Goal: Information Seeking & Learning: Check status

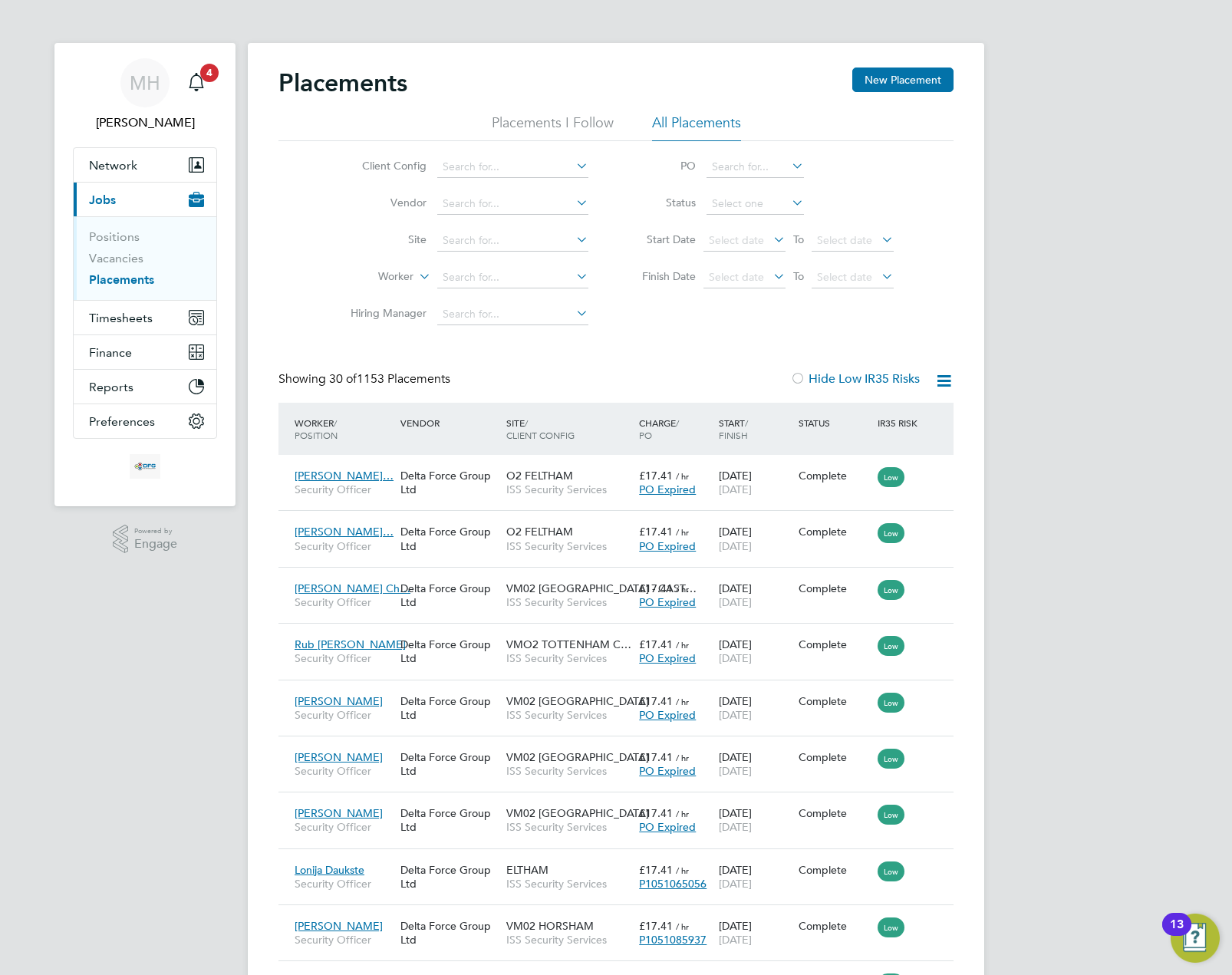
click at [119, 357] on span "Finance" at bounding box center [110, 352] width 43 height 14
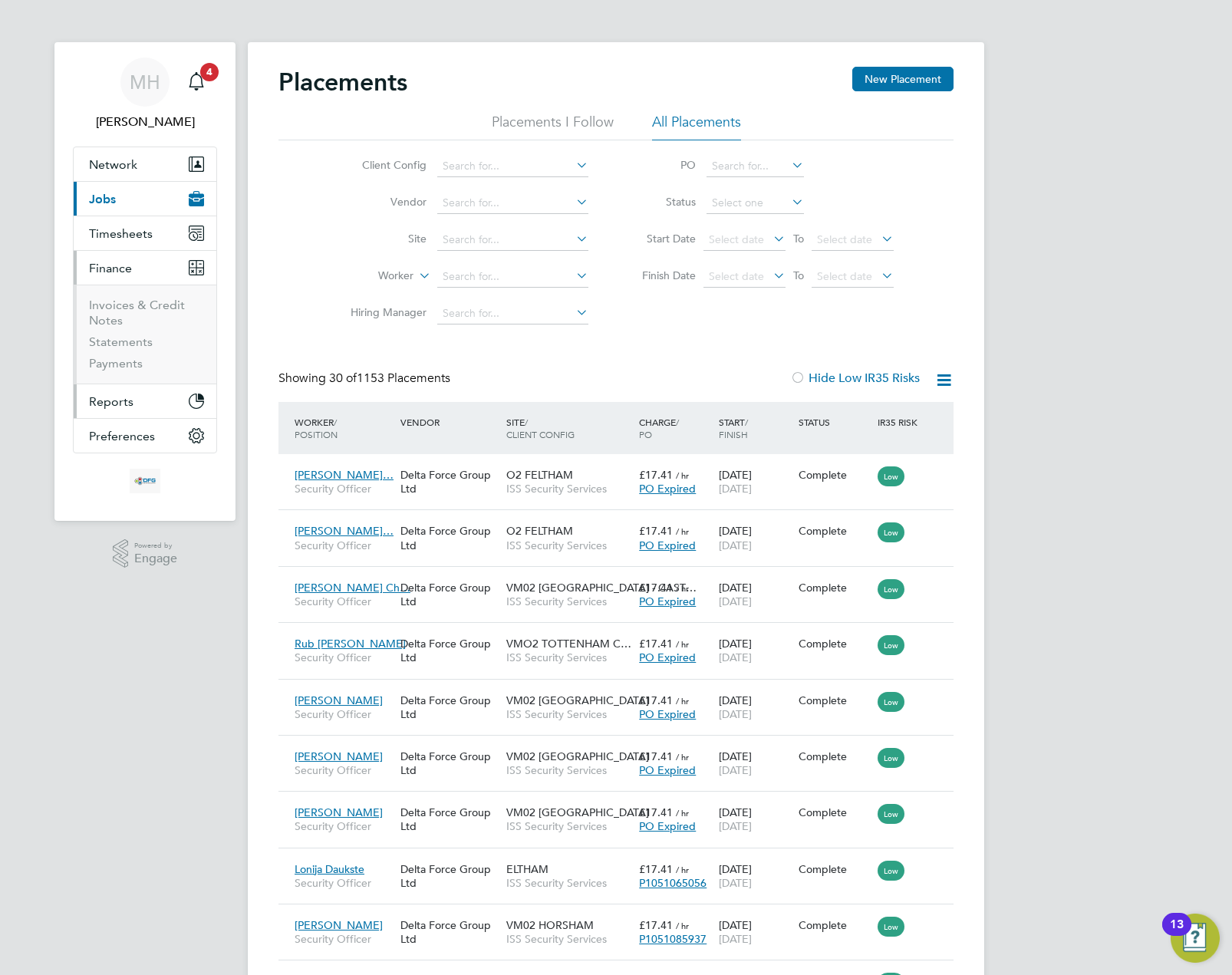
click at [145, 391] on button "Reports" at bounding box center [145, 402] width 142 height 34
click at [148, 313] on button "Reports" at bounding box center [145, 302] width 142 height 34
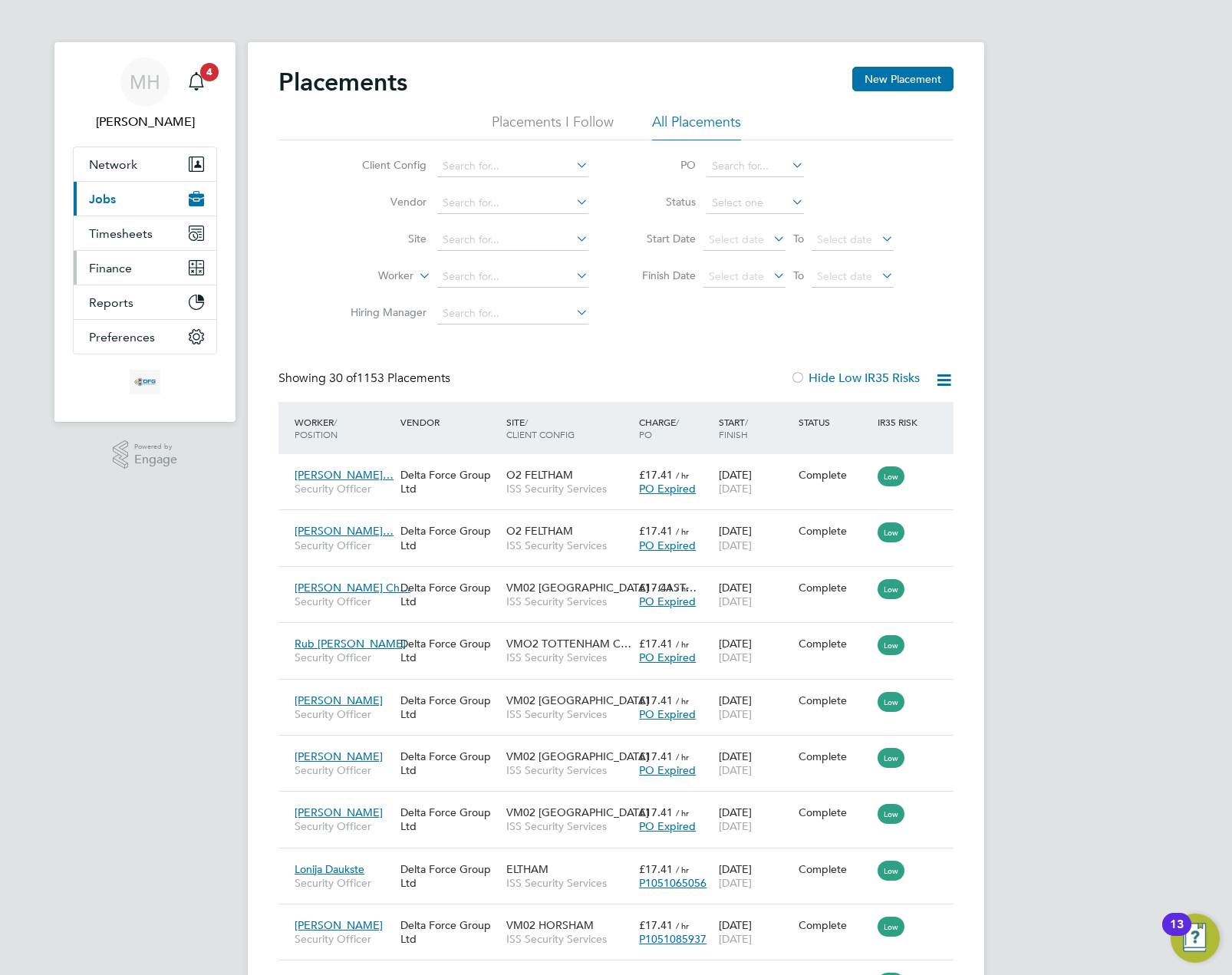
click at [148, 268] on button "Finance" at bounding box center [145, 268] width 142 height 34
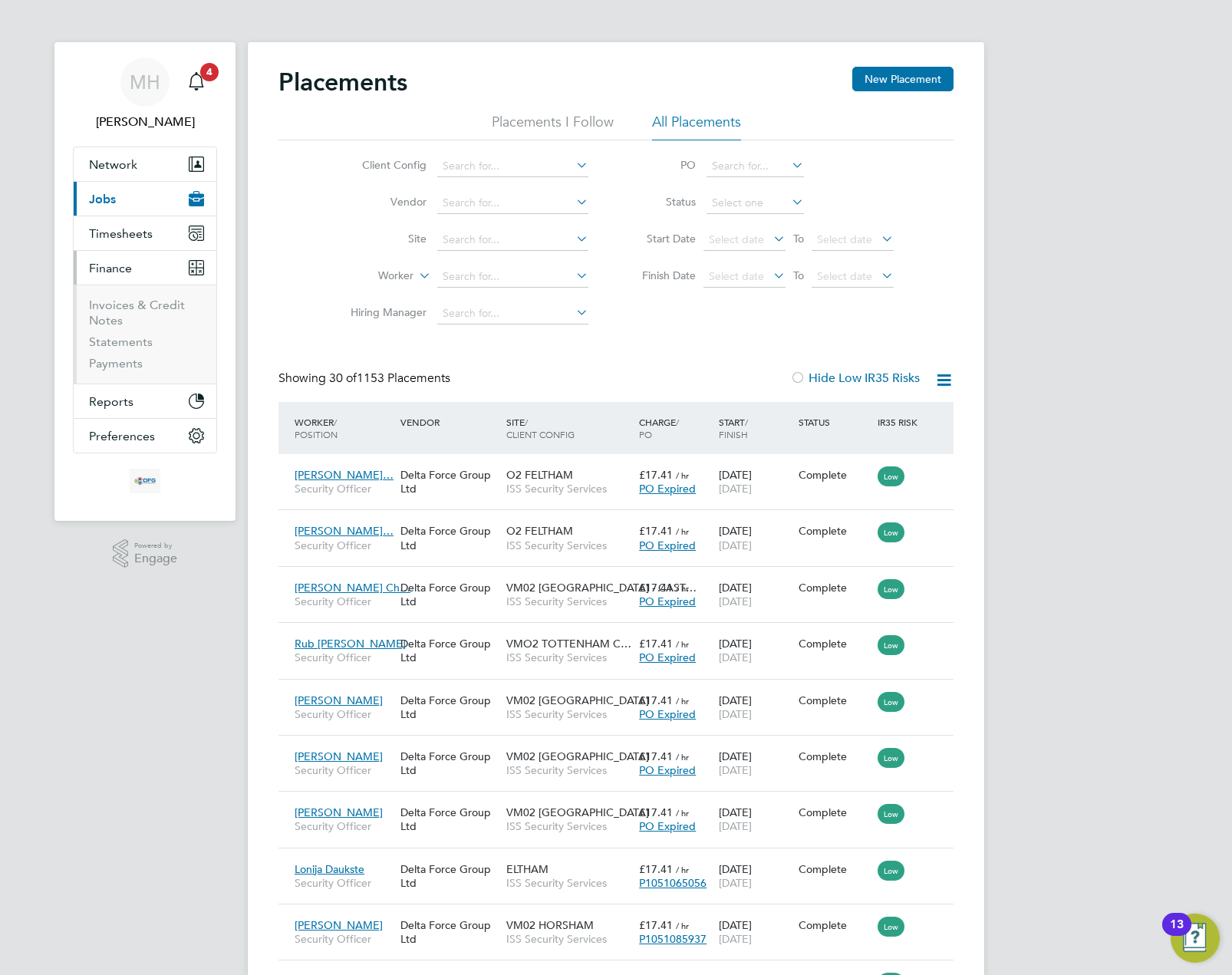
click at [142, 295] on ul "Invoices & Credit Notes Statements Payments" at bounding box center [145, 334] width 142 height 99
click at [147, 305] on link "Invoices & Credit Notes" at bounding box center [136, 312] width 96 height 30
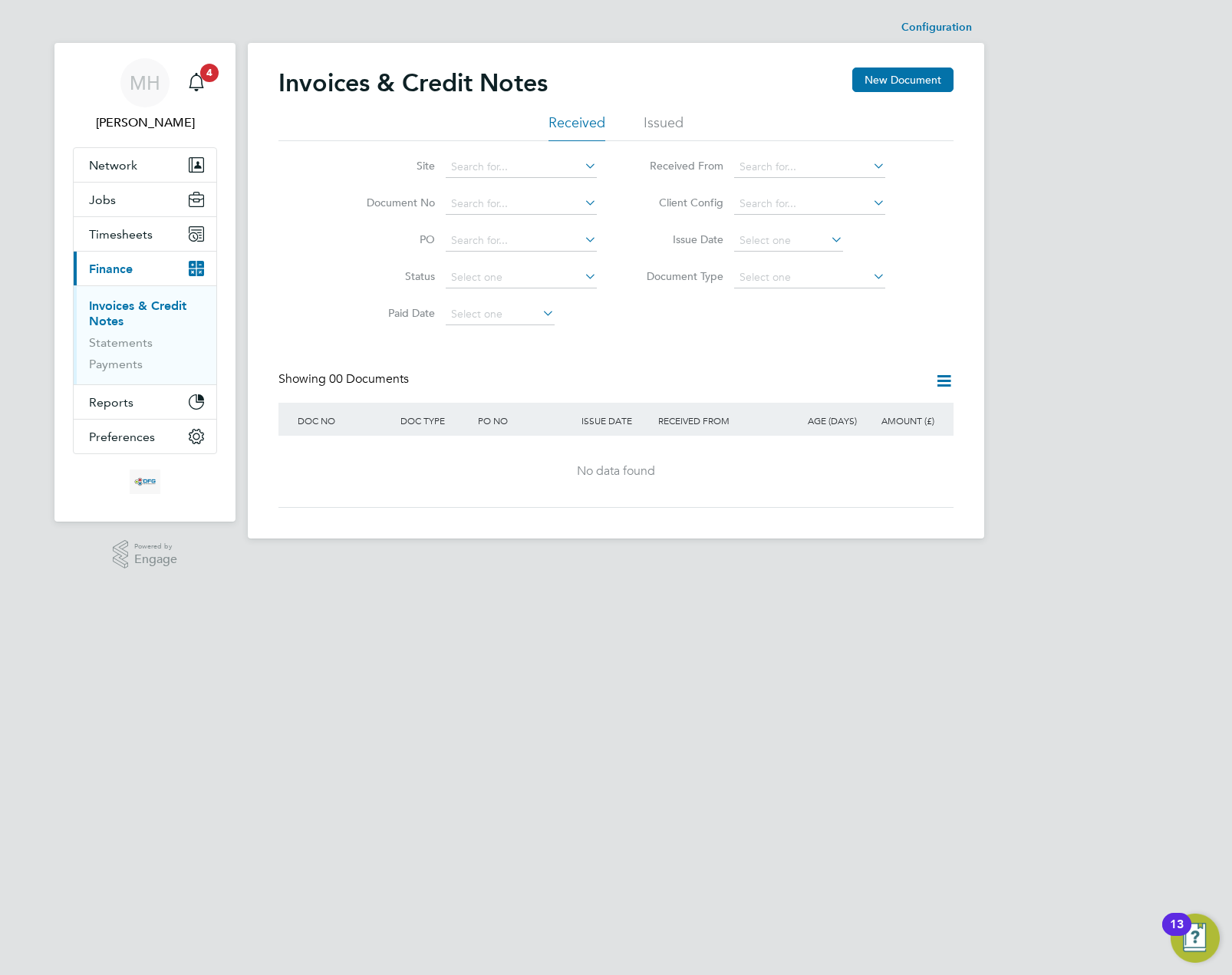
click at [661, 118] on li "Issued" at bounding box center [663, 127] width 40 height 28
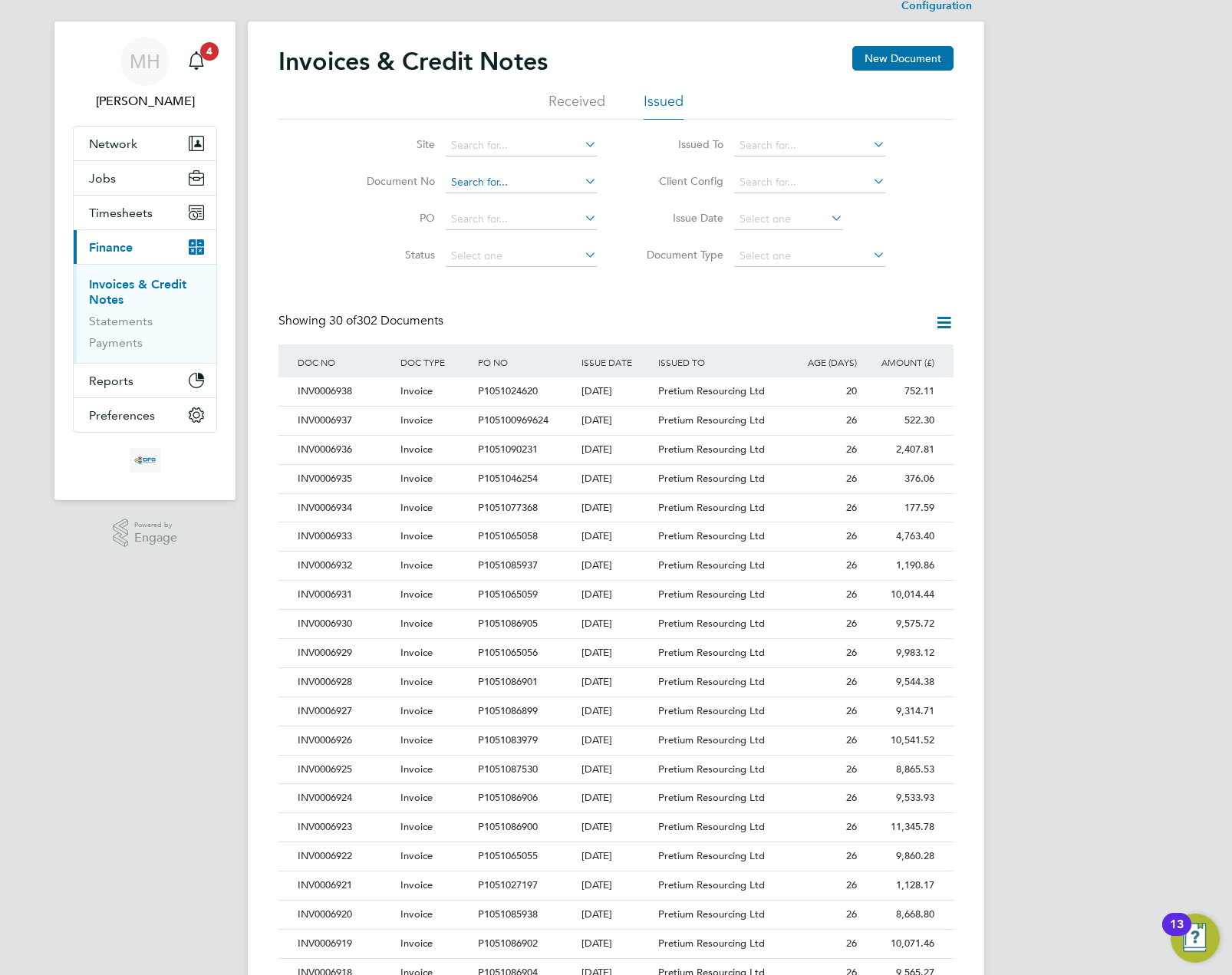
click at [511, 180] on input at bounding box center [521, 182] width 151 height 21
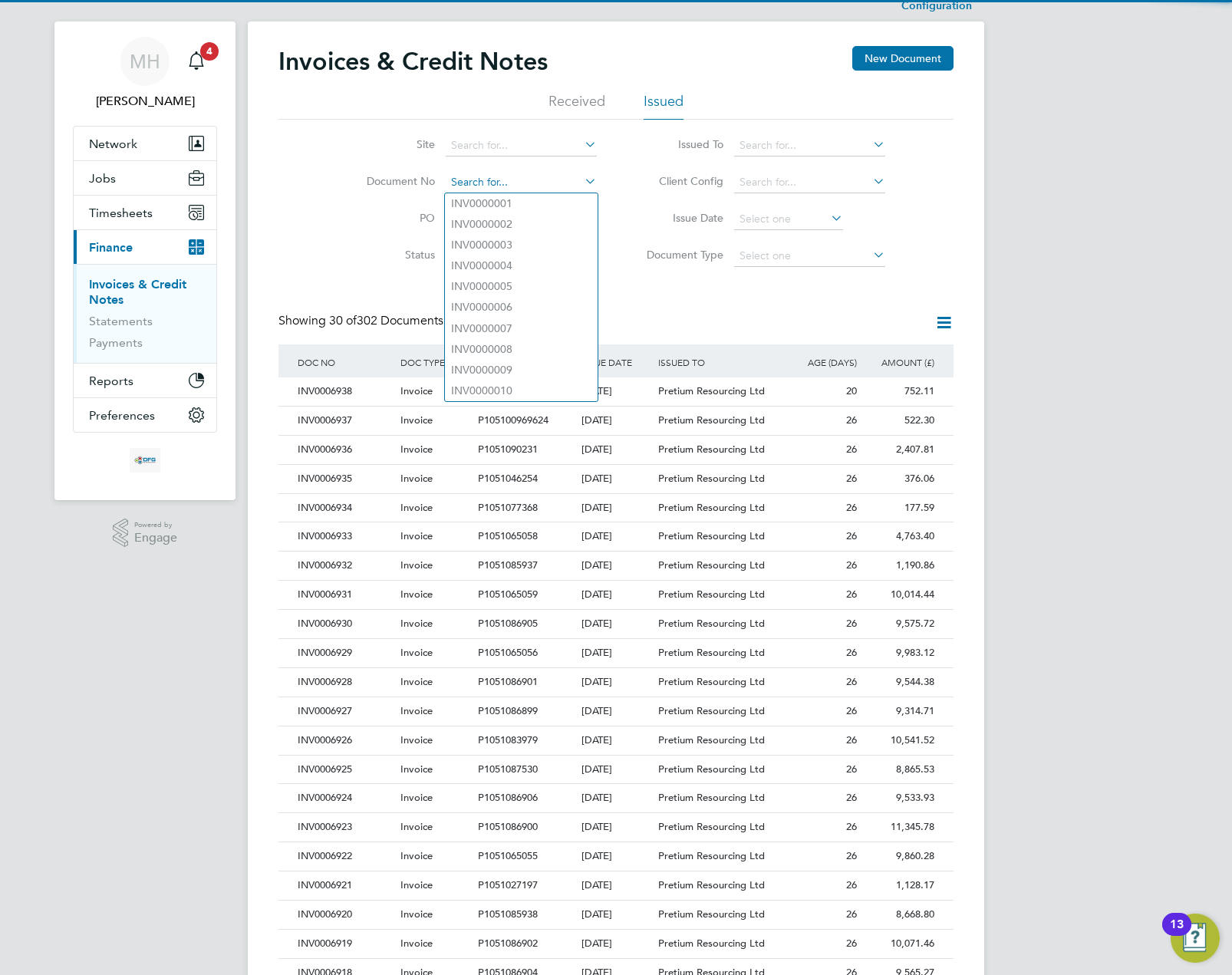
paste input "6856"
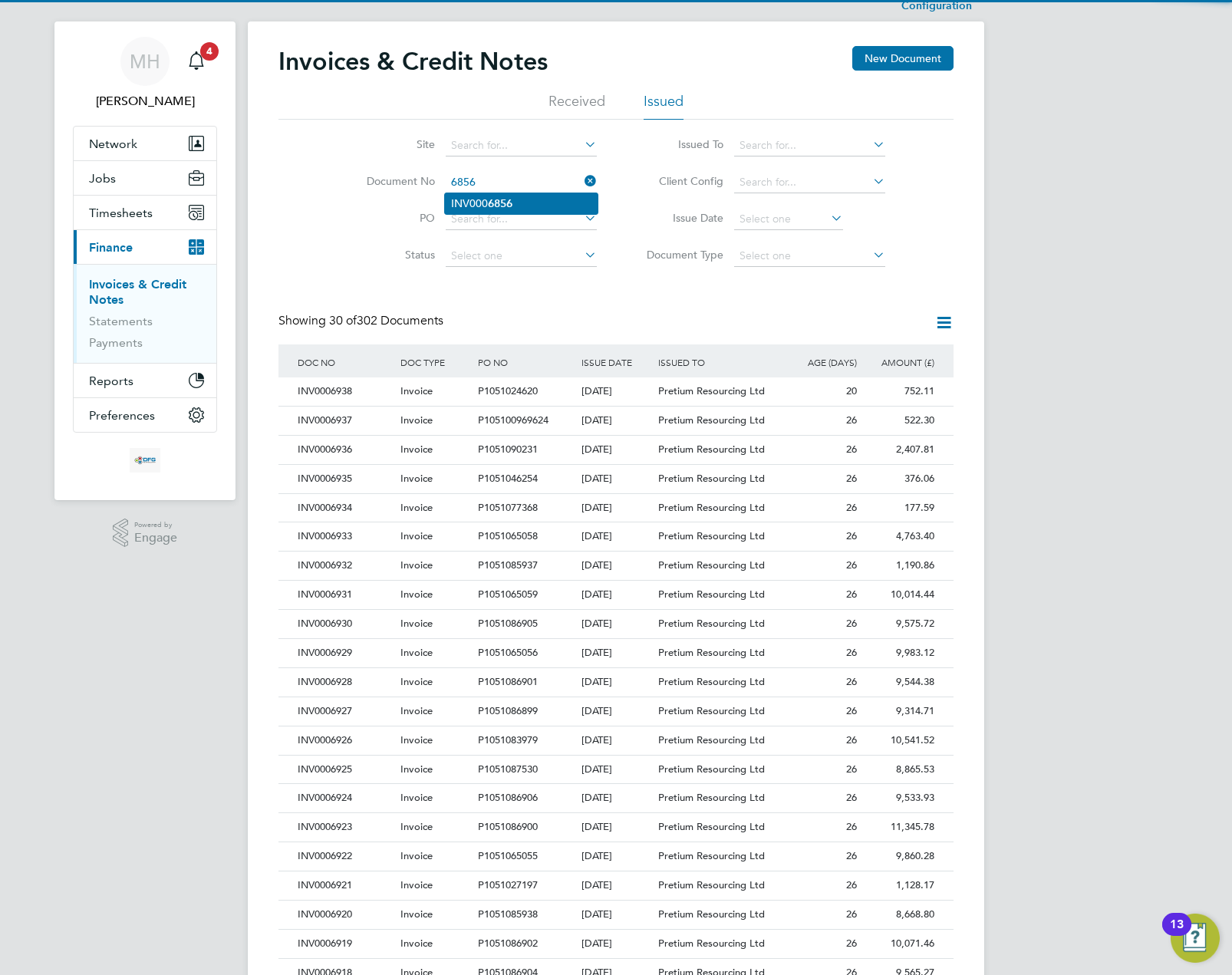
click at [532, 201] on li "INV000 6856" at bounding box center [521, 203] width 152 height 20
type input "INV0006856"
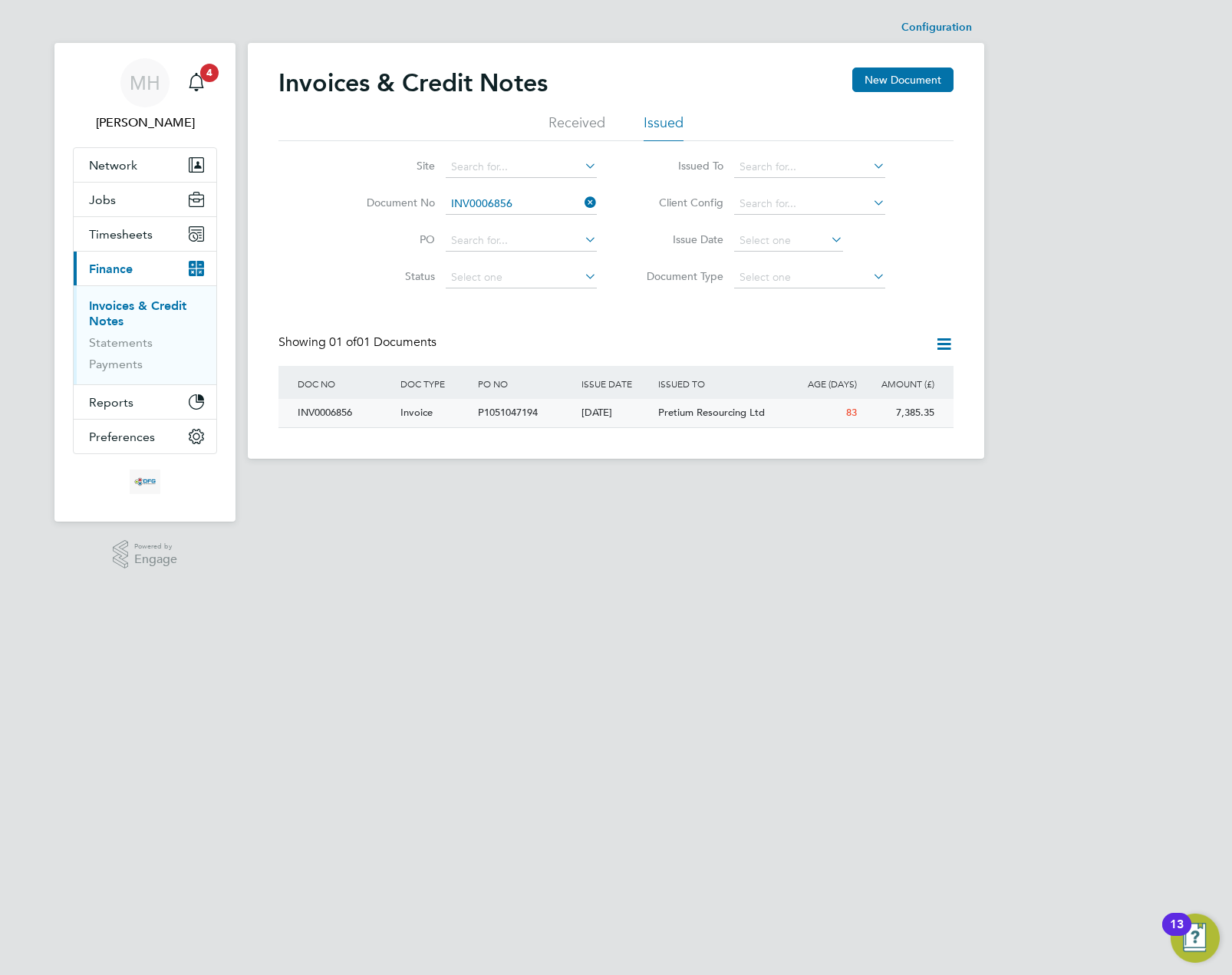
click at [807, 416] on div "83" at bounding box center [821, 413] width 77 height 29
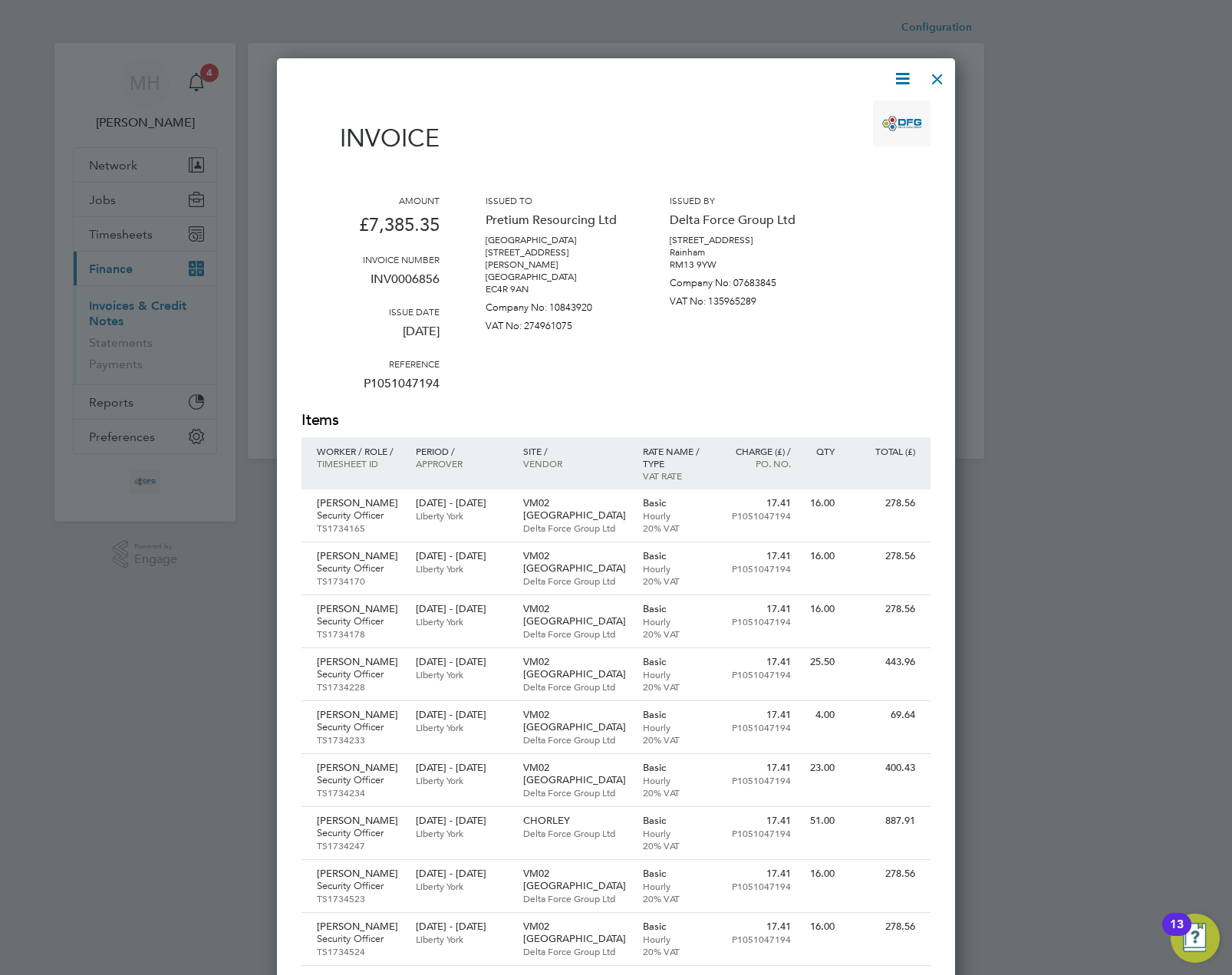
click at [788, 368] on div "Issued by Delta Force Group Ltd [STREET_ADDRESS] Company No: 07683845 VAT No: 1…" at bounding box center [738, 302] width 138 height 216
click at [932, 80] on div at bounding box center [936, 75] width 28 height 28
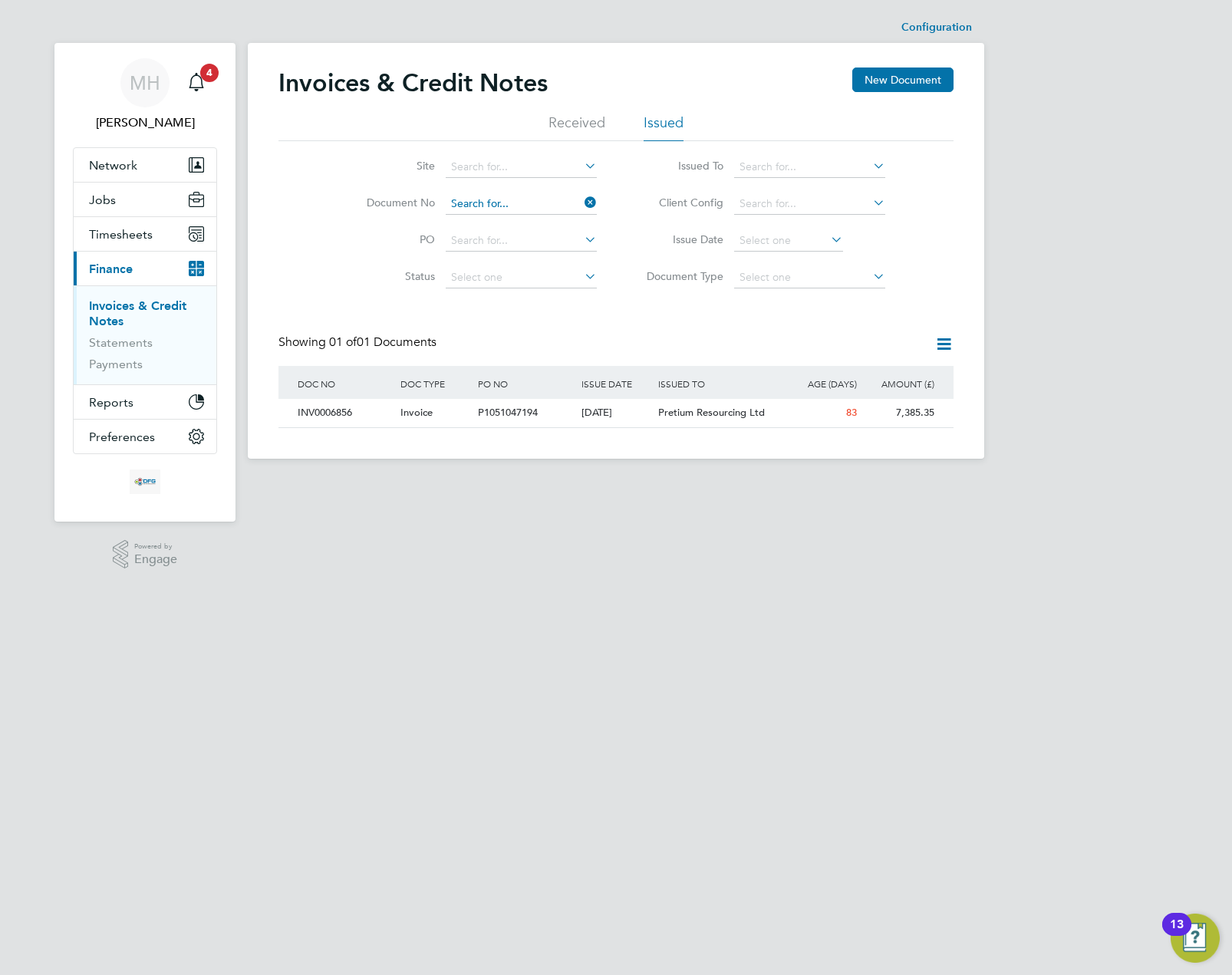
click at [514, 206] on input at bounding box center [521, 203] width 151 height 21
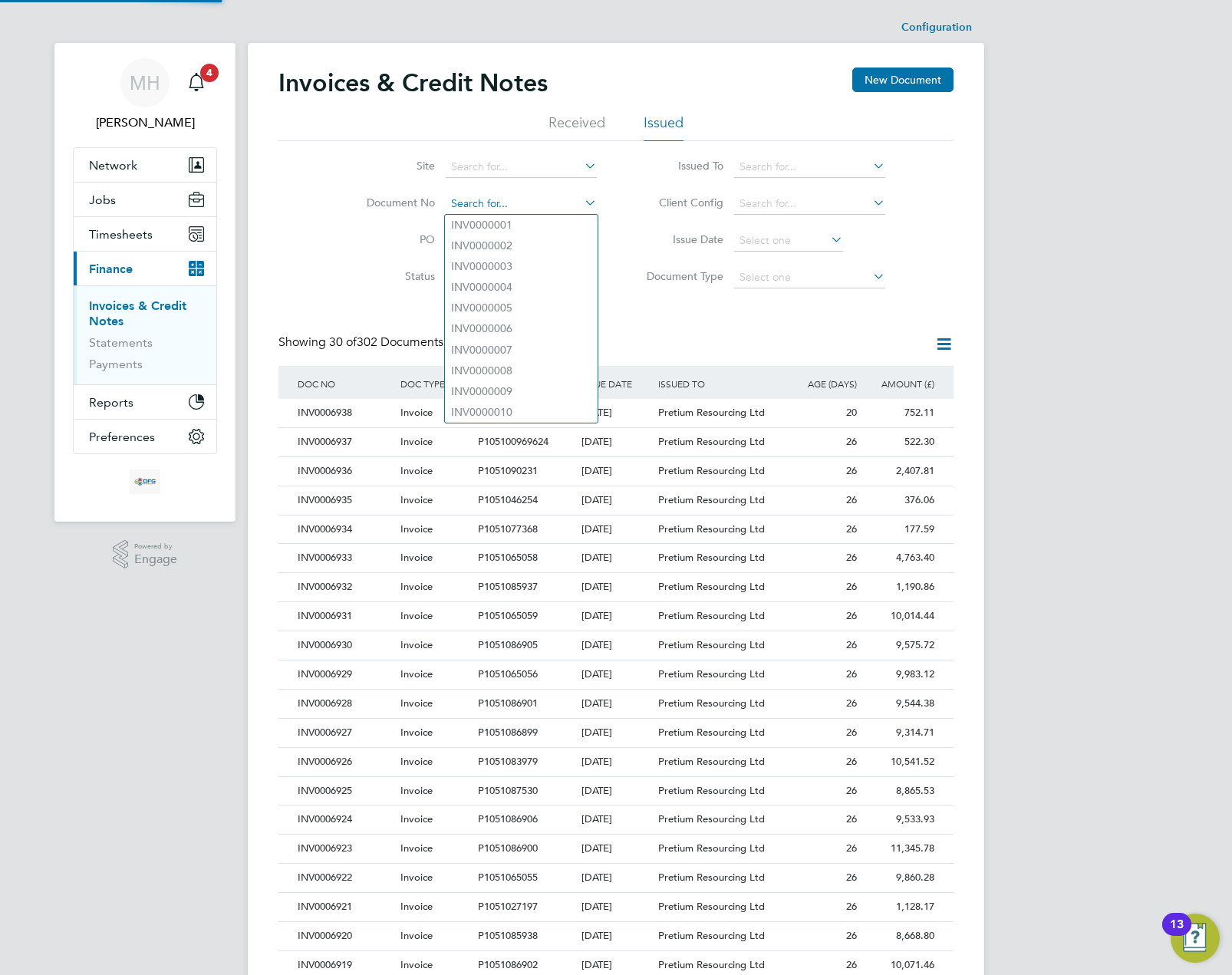
paste input "INV0006866"
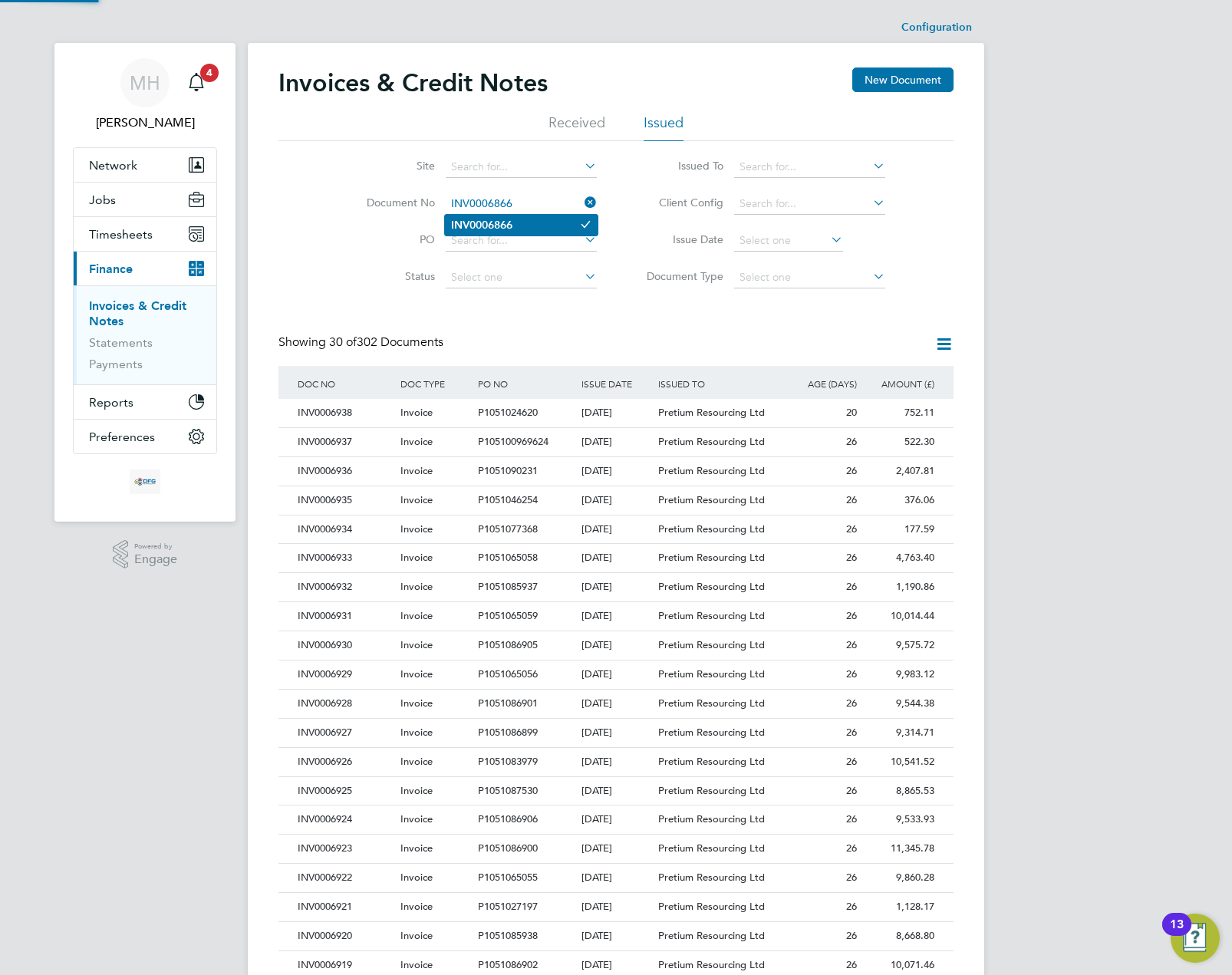
type input "INV0006866"
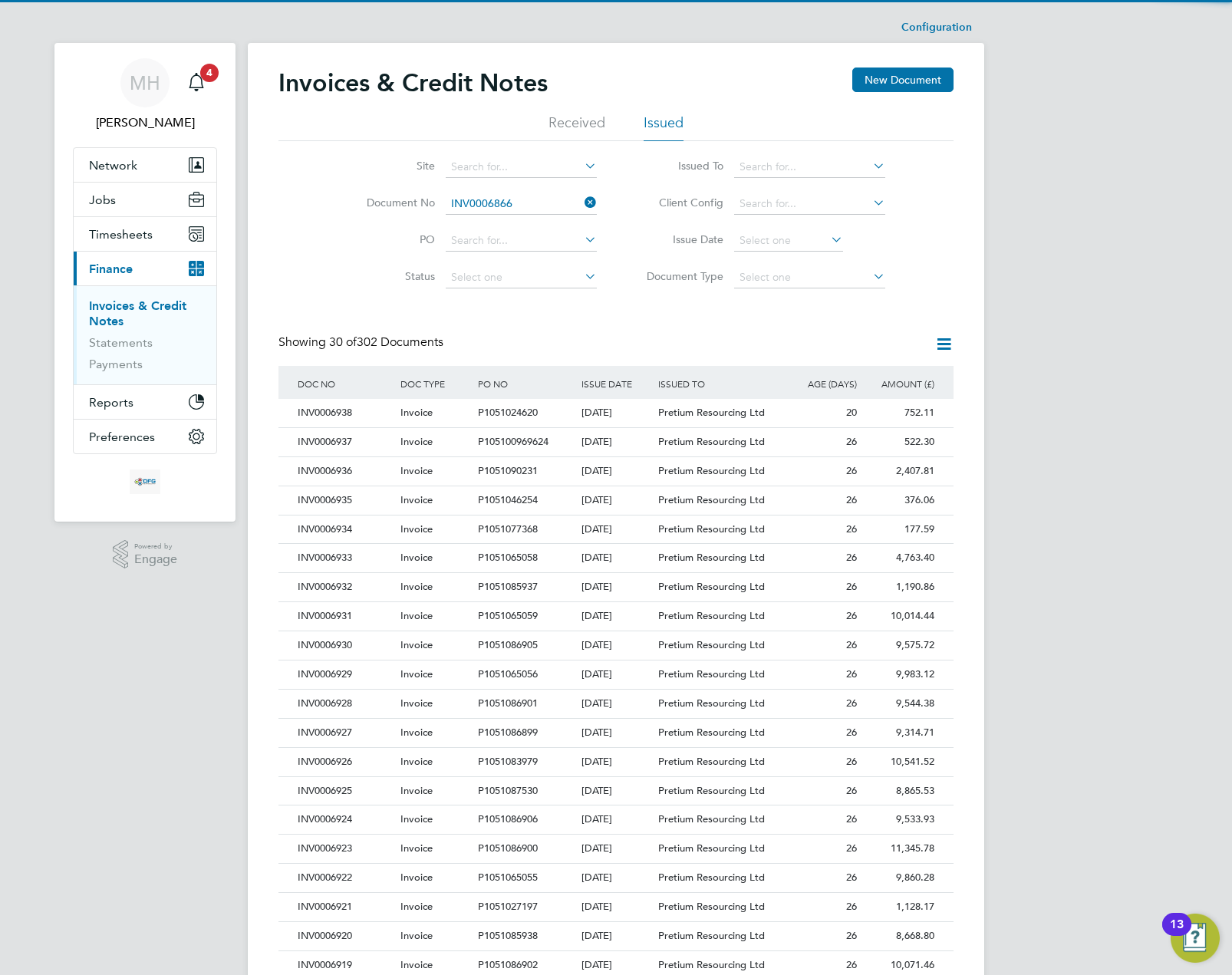
click at [542, 224] on li "INV0006866" at bounding box center [521, 225] width 152 height 20
